Goal: Find specific page/section: Find specific page/section

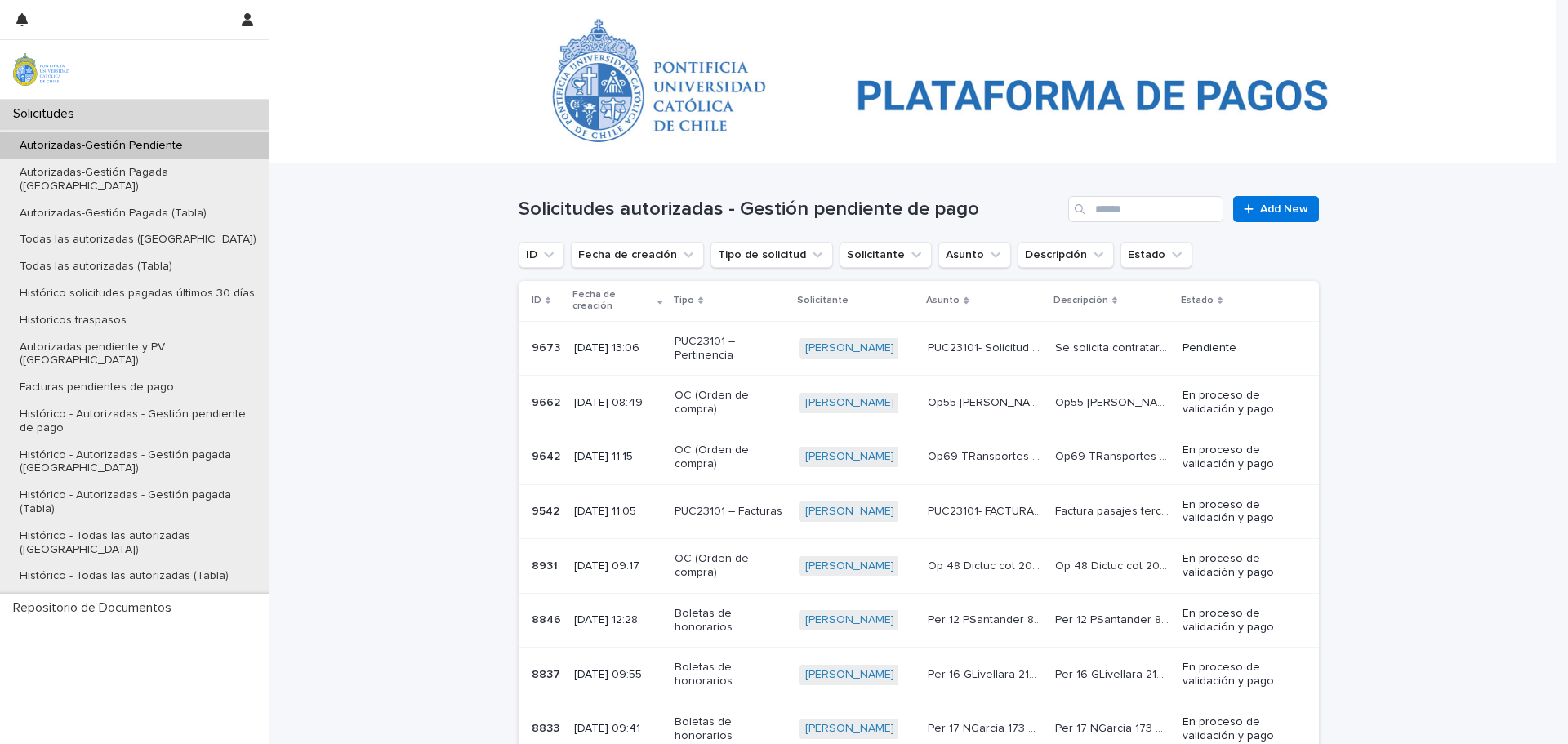
click at [171, 139] on div "Autorizadas-Gestión Pendiente" at bounding box center [135, 146] width 269 height 27
click at [423, 76] on div at bounding box center [912, 81] width 1286 height 163
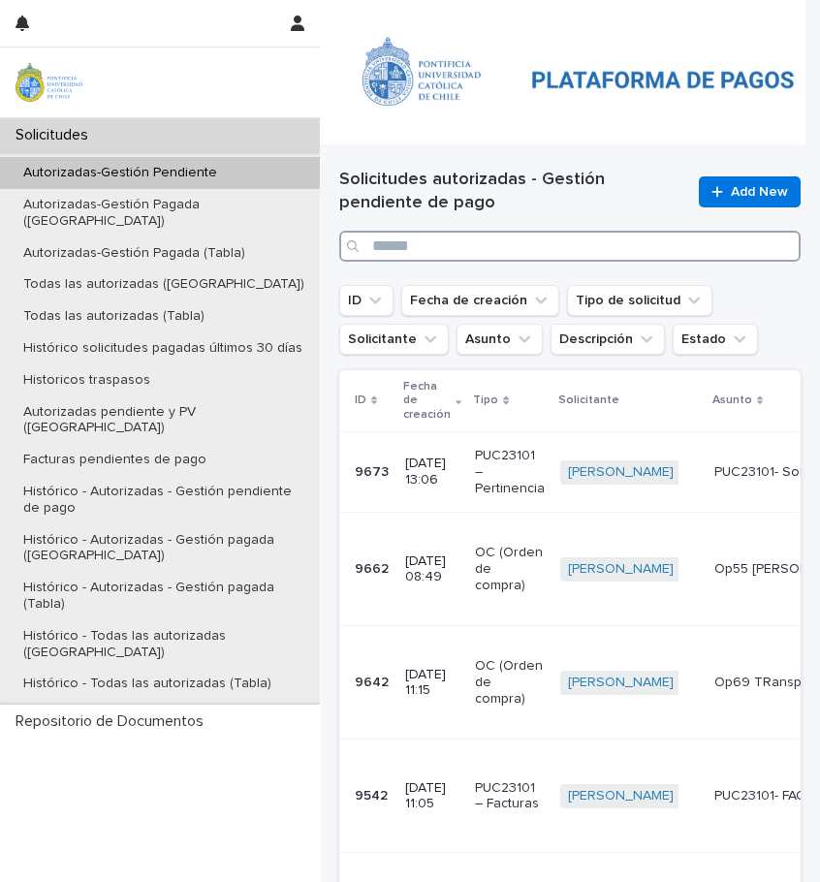
click at [493, 240] on input "Search" at bounding box center [570, 246] width 462 height 31
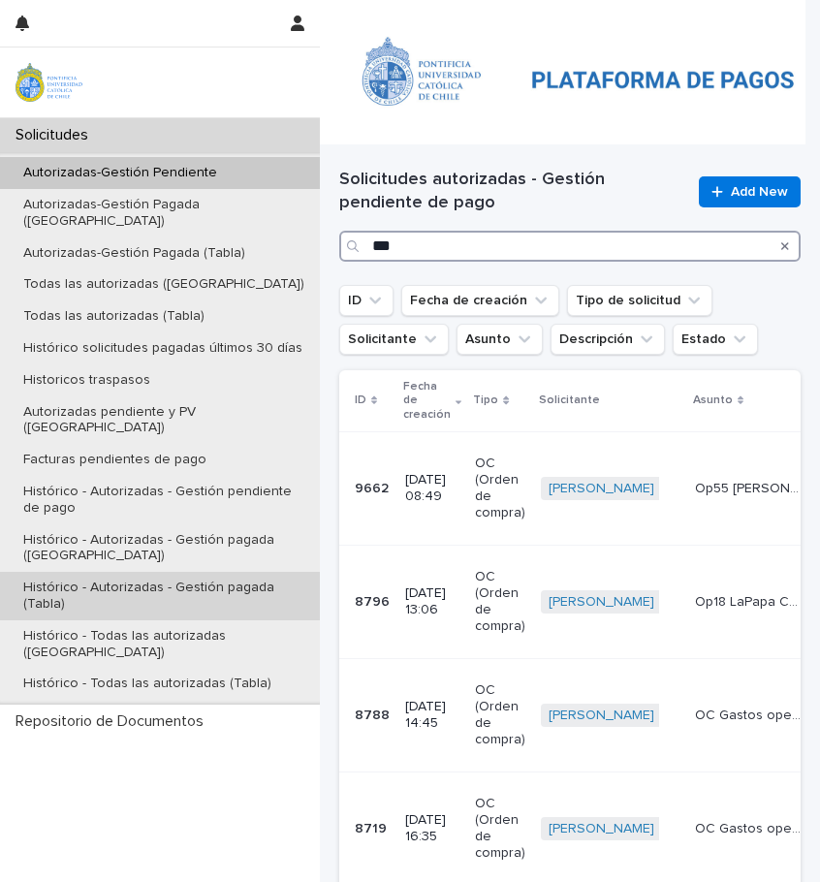
type input "***"
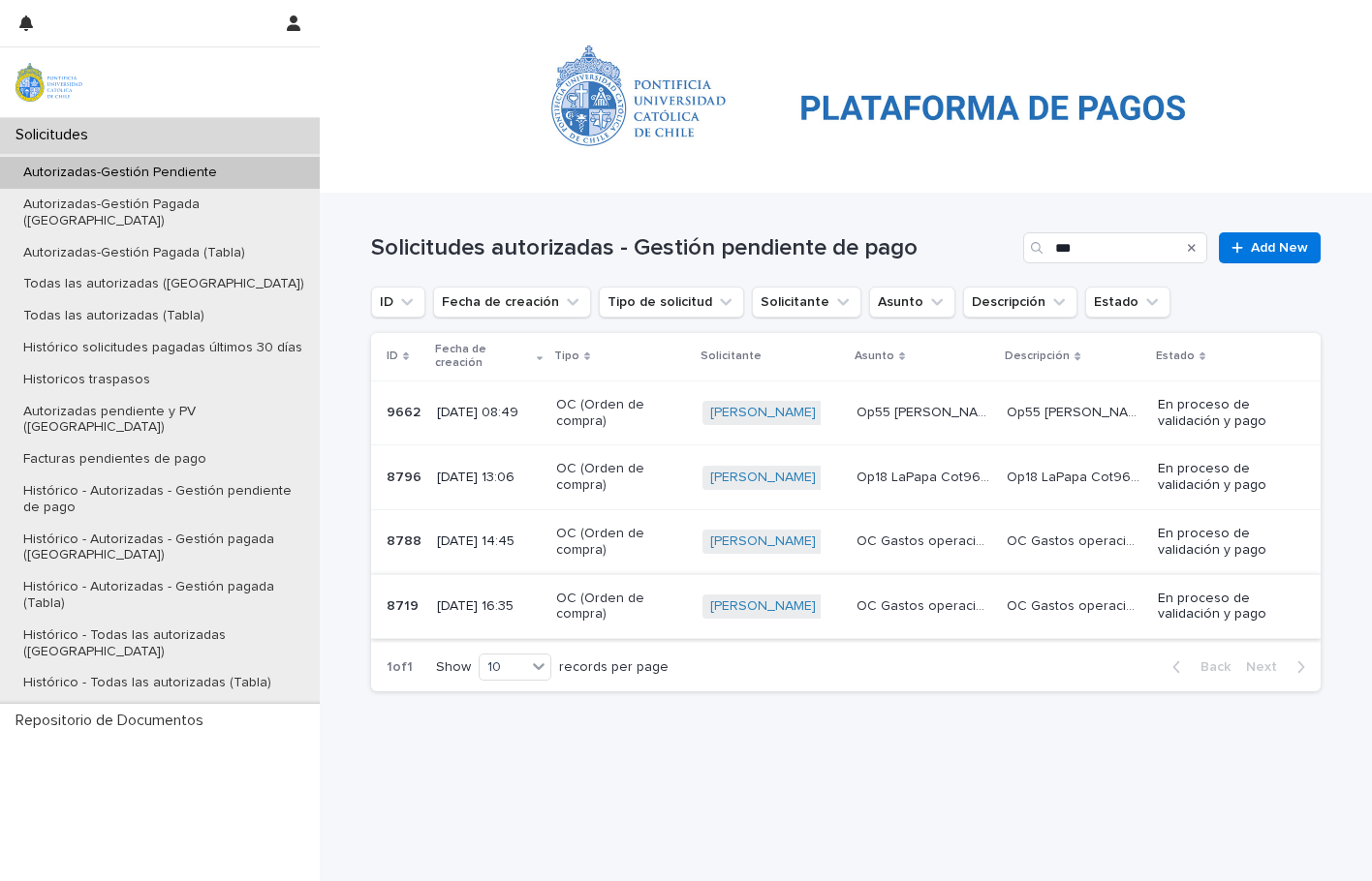
drag, startPoint x: 229, startPoint y: 179, endPoint x: 1313, endPoint y: 783, distance: 1240.9
click at [230, 178] on div "Autorizadas-Gestión Pendiente" at bounding box center [160, 173] width 320 height 32
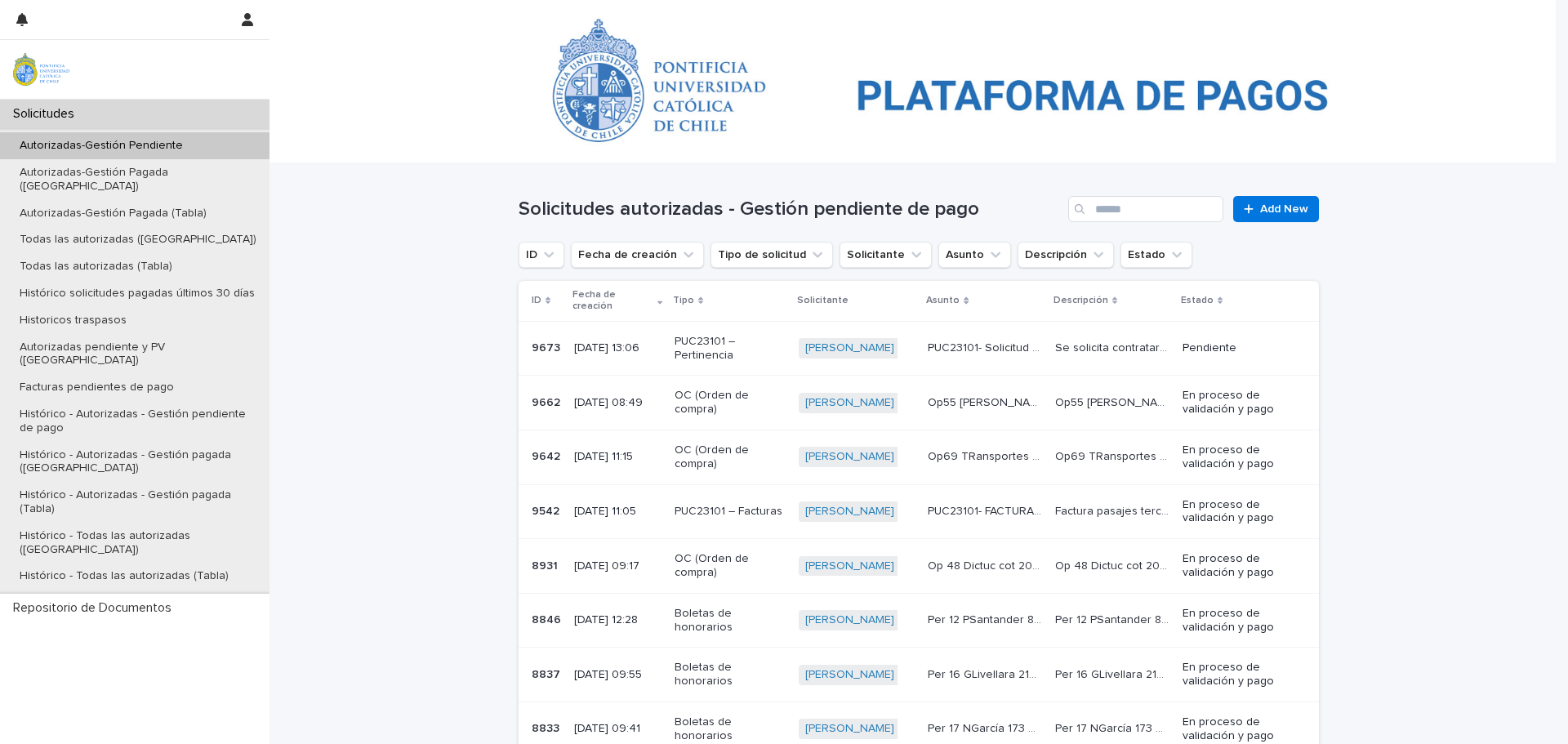
click at [781, 86] on div at bounding box center [912, 81] width 1286 height 163
